Goal: Information Seeking & Learning: Learn about a topic

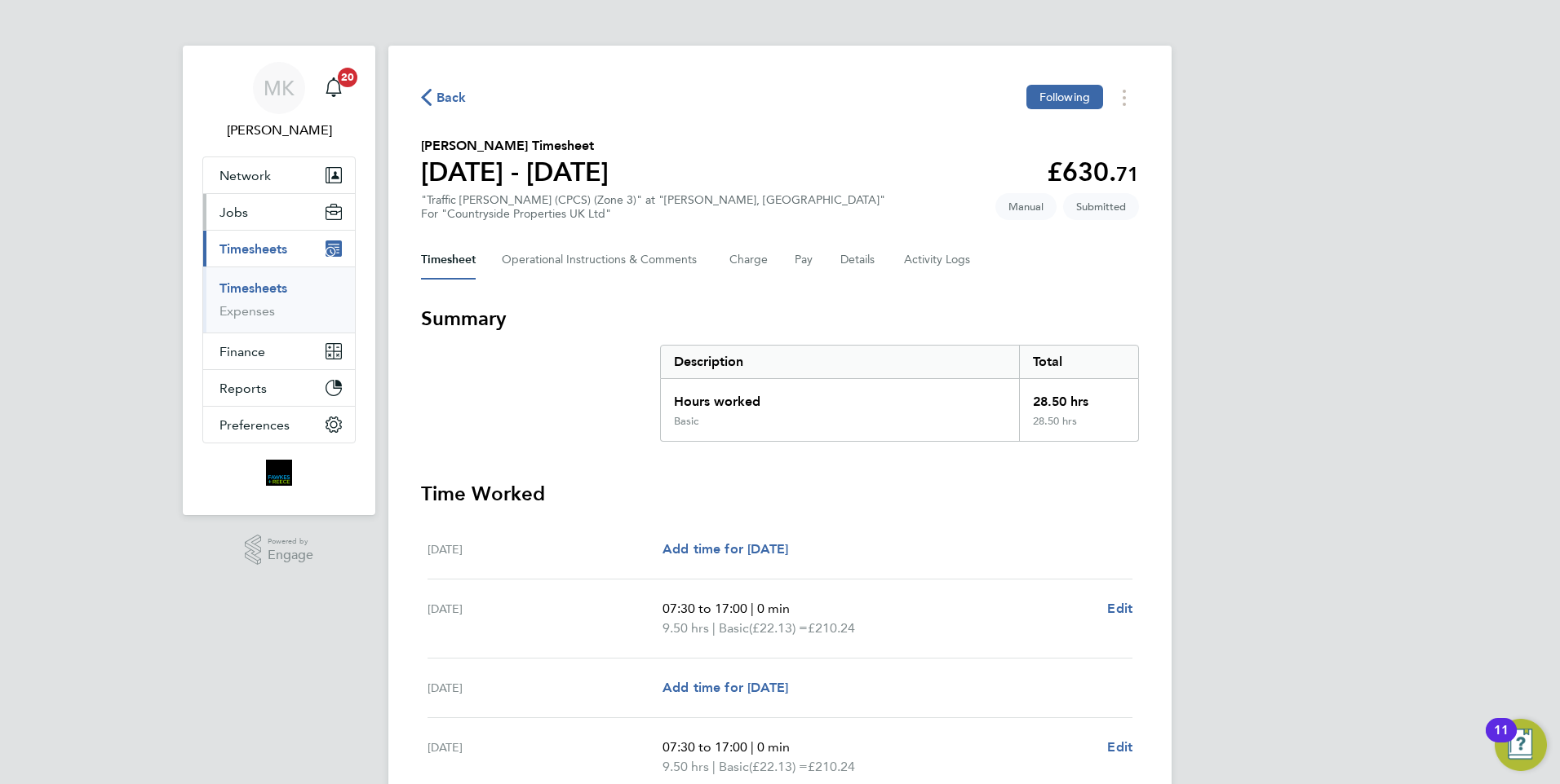
click at [267, 209] on button "Jobs" at bounding box center [279, 212] width 152 height 36
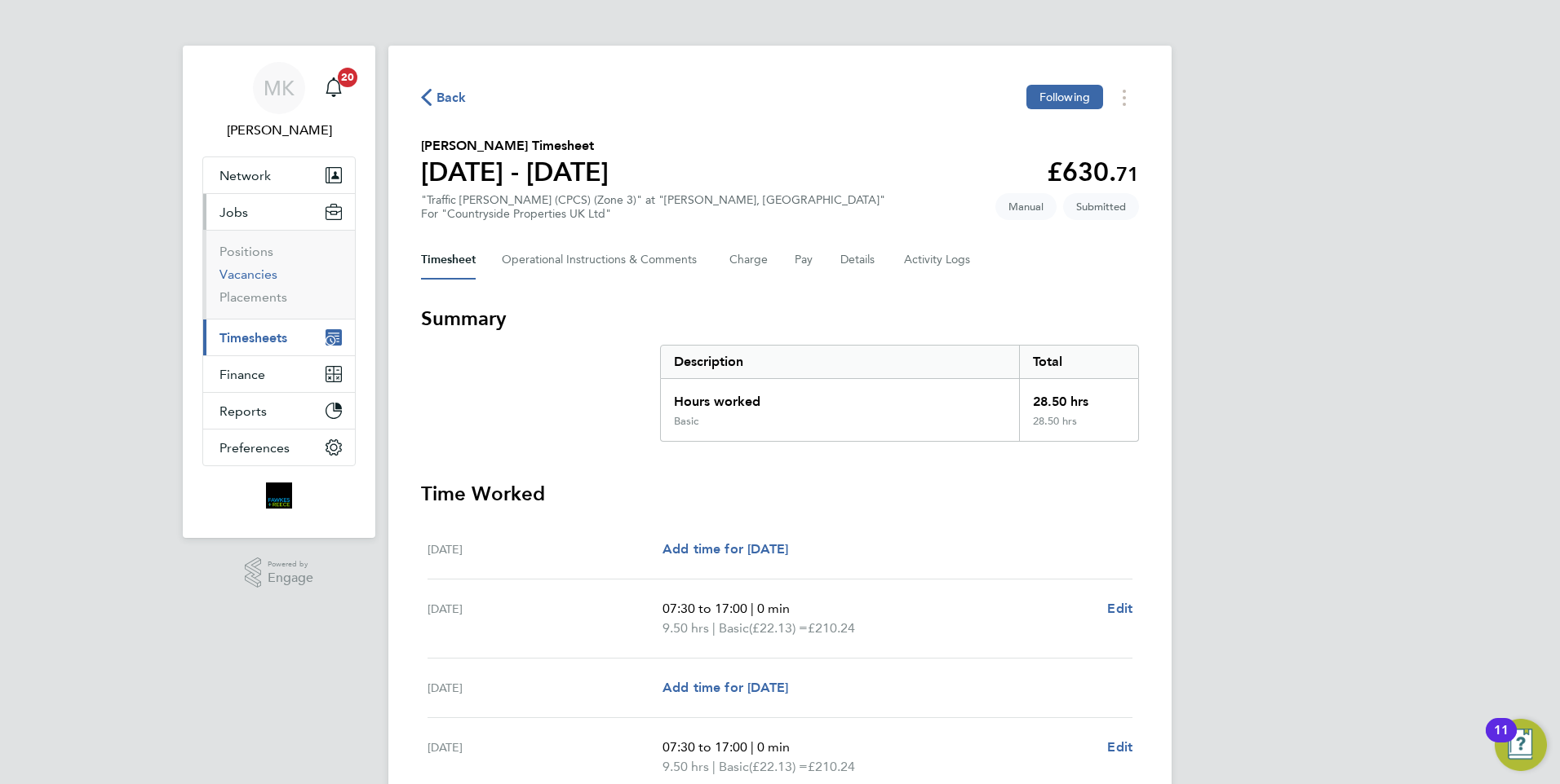
click at [259, 278] on link "Vacancies" at bounding box center [248, 275] width 58 height 16
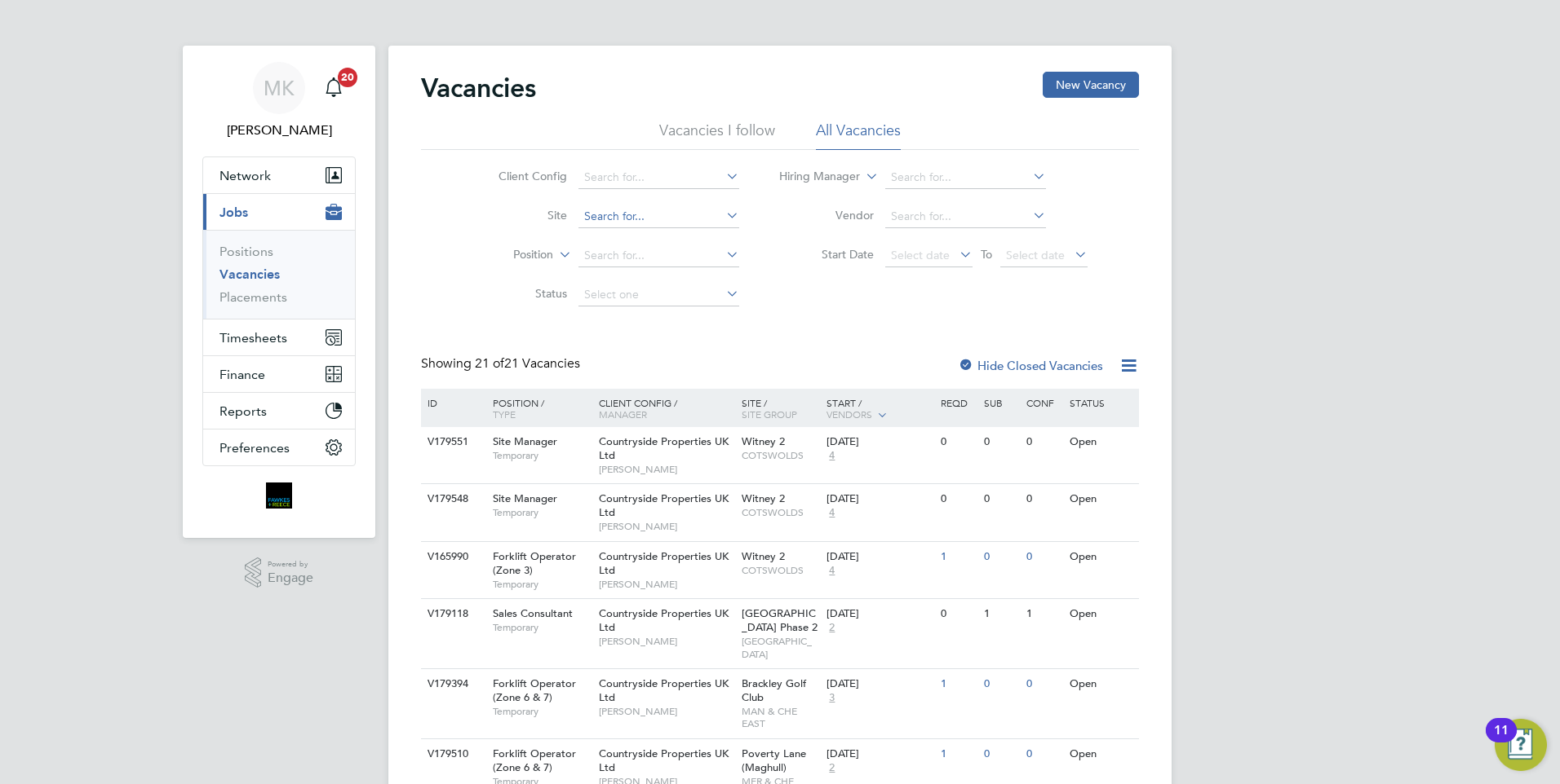
click at [620, 213] on input at bounding box center [659, 216] width 161 height 23
type input "s"
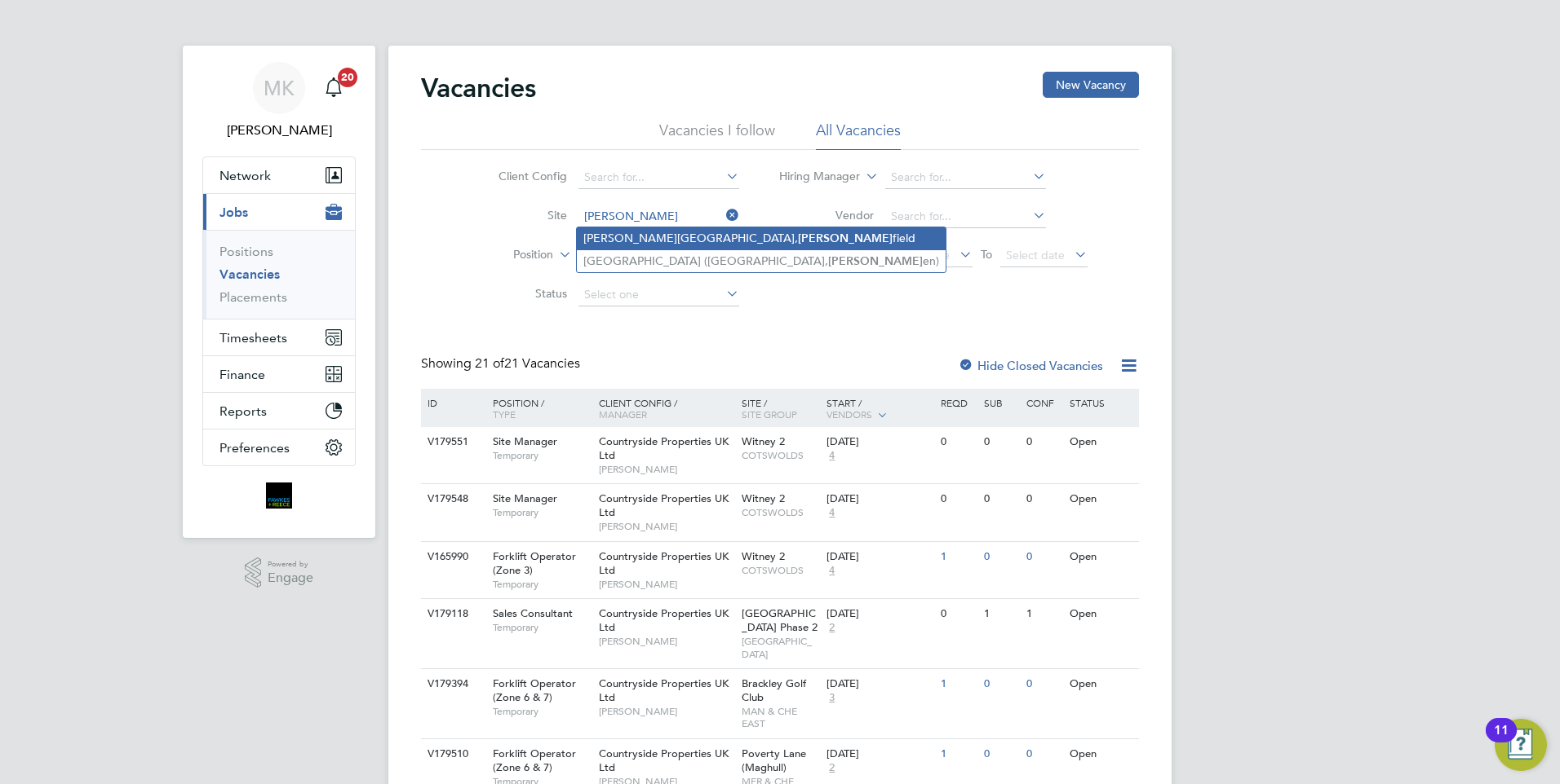
click at [658, 238] on li "[PERSON_NAME][GEOGRAPHIC_DATA], [PERSON_NAME][GEOGRAPHIC_DATA]" at bounding box center [761, 238] width 369 height 22
type input "[PERSON_NAME][GEOGRAPHIC_DATA], [GEOGRAPHIC_DATA]"
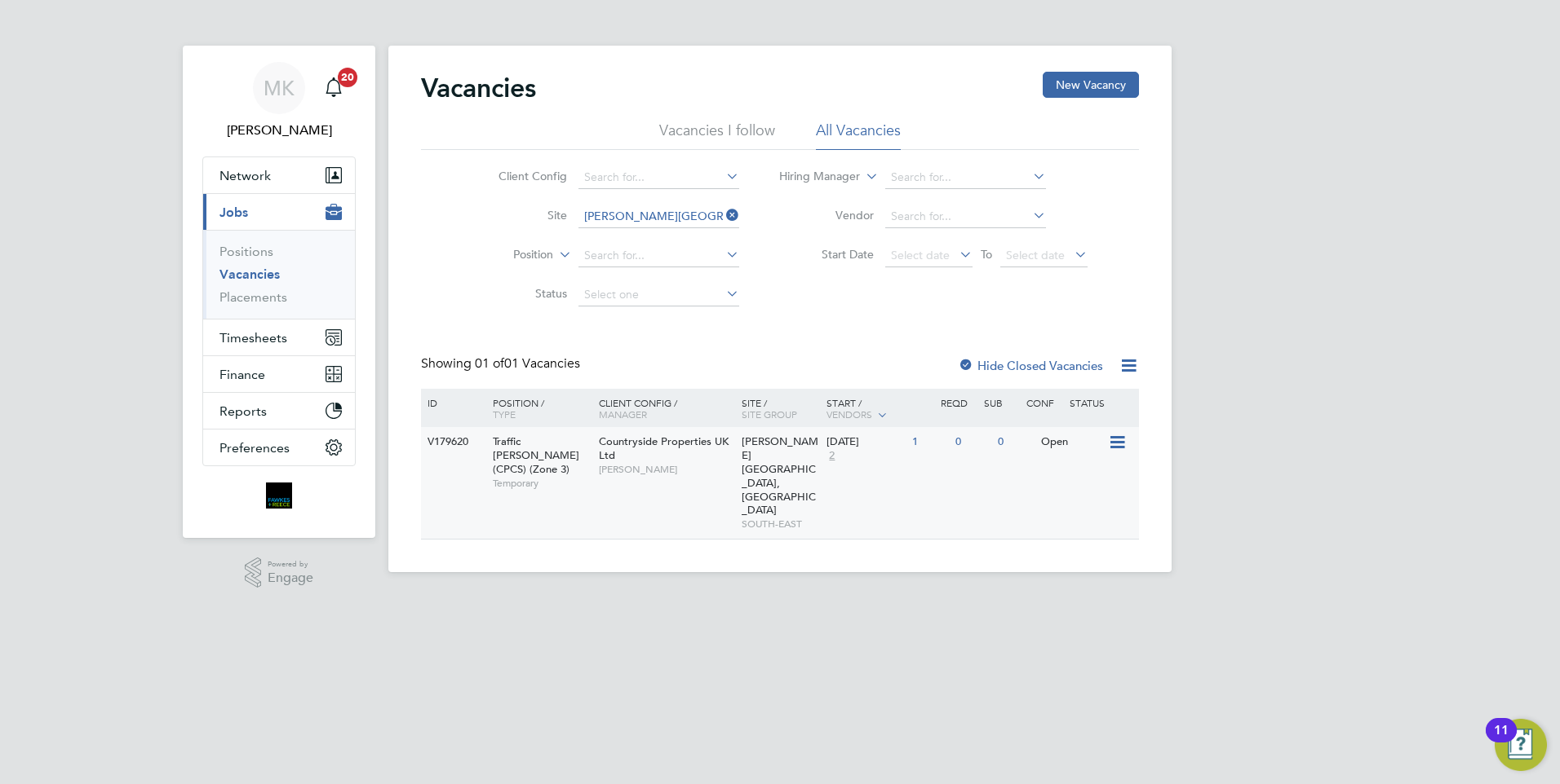
click at [754, 448] on span "[PERSON_NAME][GEOGRAPHIC_DATA], [GEOGRAPHIC_DATA]" at bounding box center [780, 475] width 76 height 82
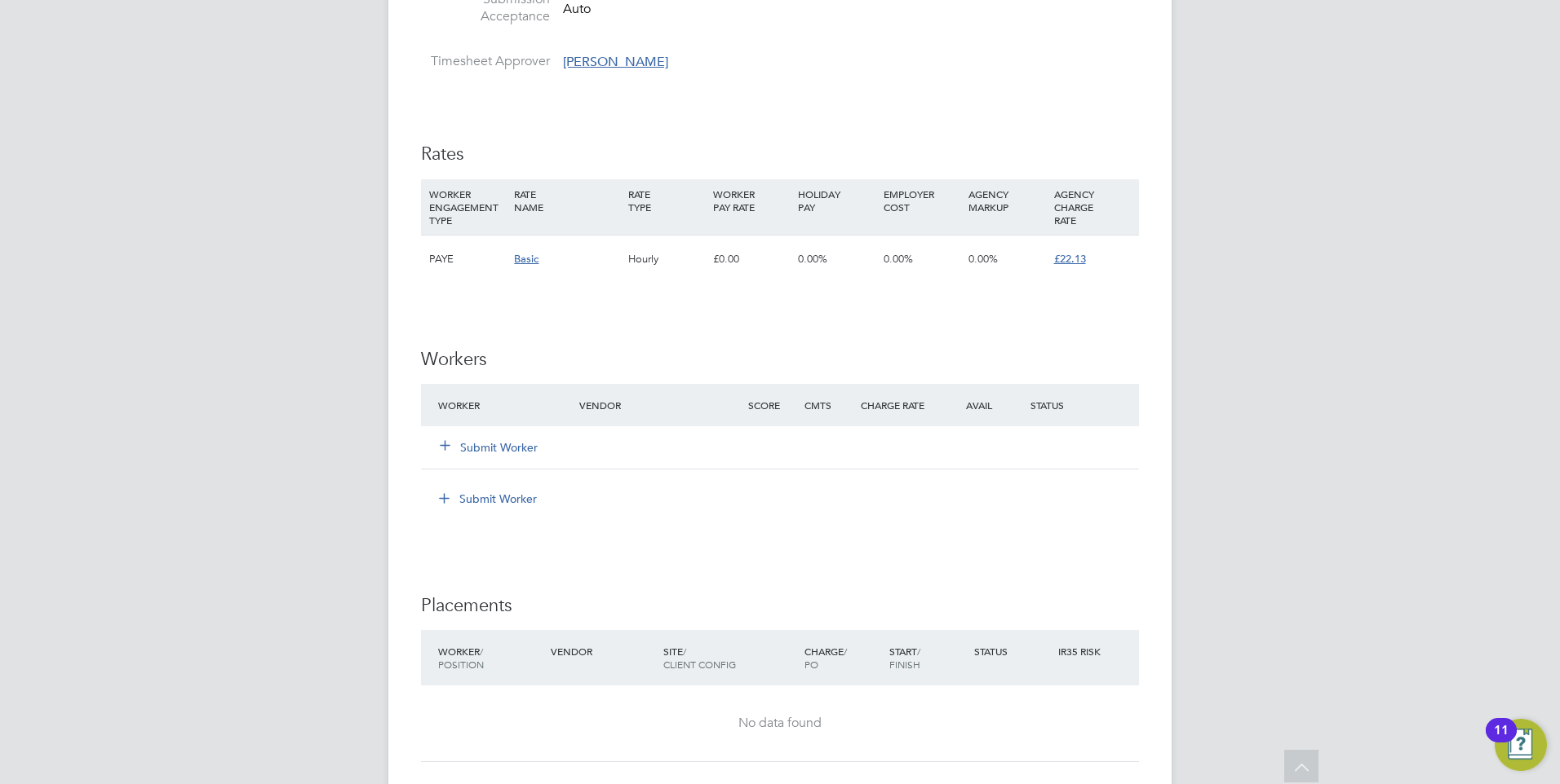
scroll to position [898, 0]
